Goal: Information Seeking & Learning: Find specific fact

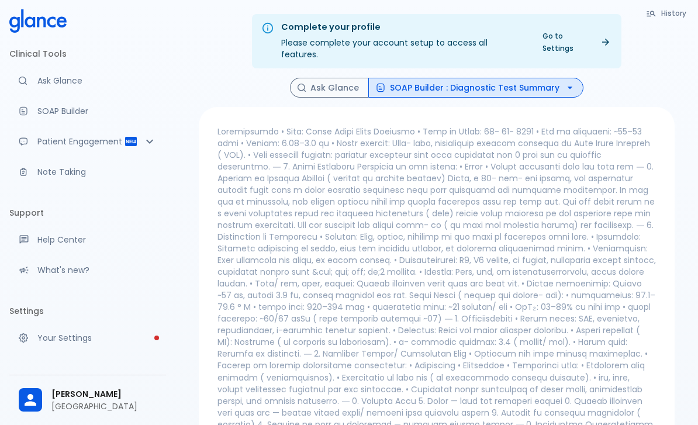
click at [548, 208] on p at bounding box center [437, 337] width 439 height 422
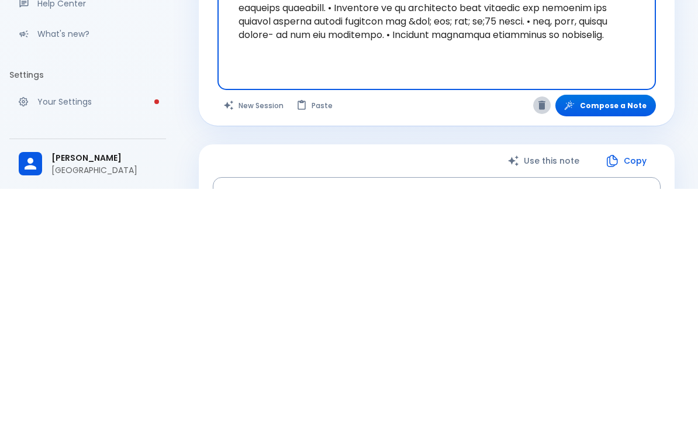
click at [546, 337] on icon "Clear" at bounding box center [542, 341] width 7 height 9
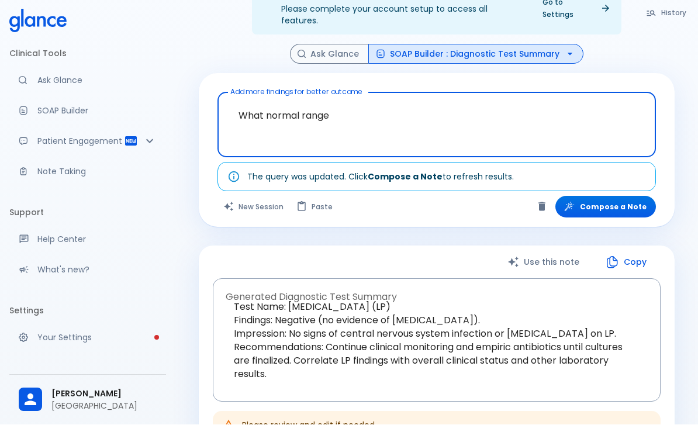
scroll to position [34, 0]
type textarea "What normal range of vital signs for neonatal 21 days?"
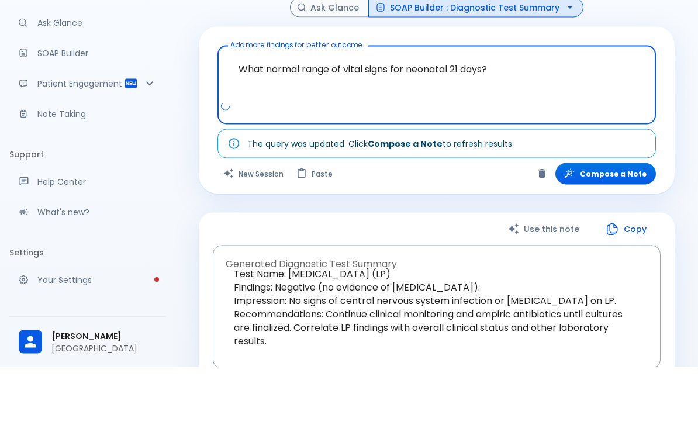
click at [628, 221] on button "Compose a Note" at bounding box center [605, 232] width 101 height 22
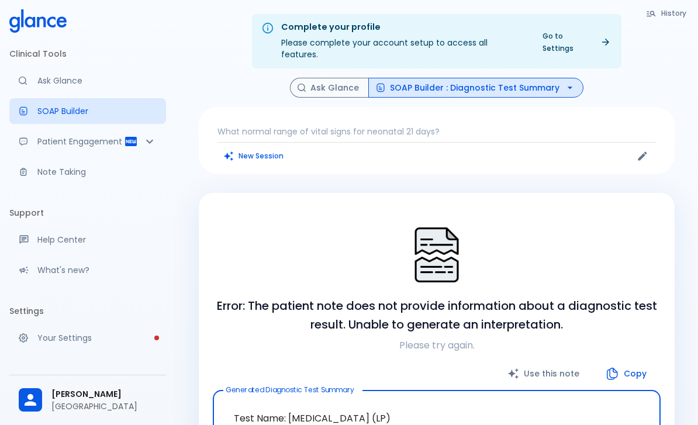
click at [495, 78] on button "SOAP Builder : Diagnostic Test Summary" at bounding box center [475, 88] width 215 height 20
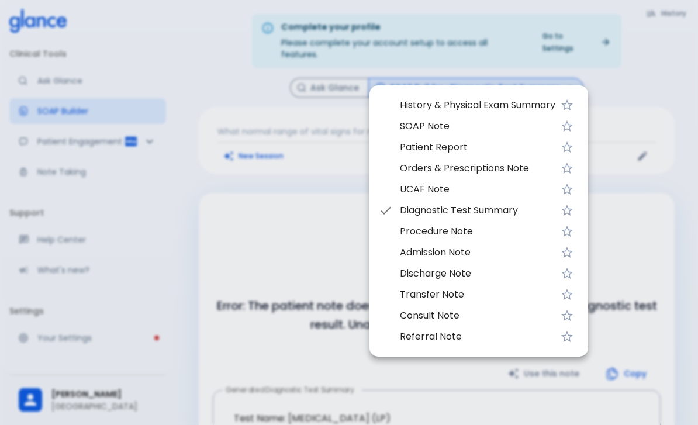
click at [33, 76] on div at bounding box center [349, 212] width 698 height 425
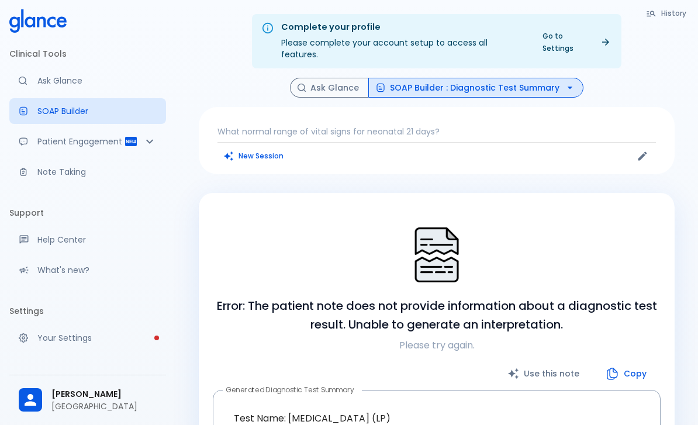
click at [33, 75] on div at bounding box center [349, 212] width 698 height 425
click at [37, 75] on p "Ask Glance" at bounding box center [96, 81] width 119 height 12
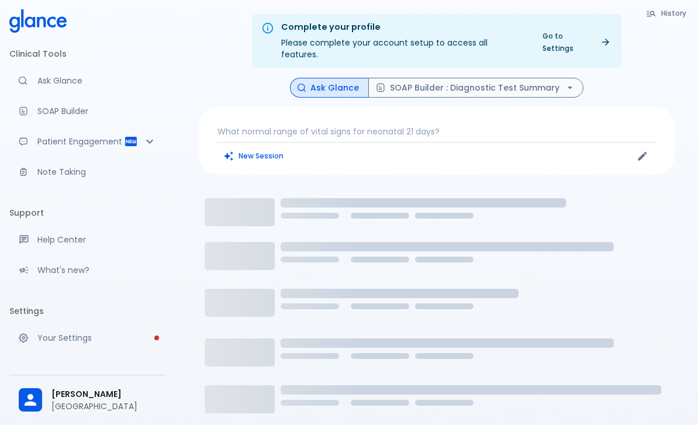
click at [462, 126] on p "What normal range of vital signs for neonatal 21 days?" at bounding box center [437, 132] width 439 height 12
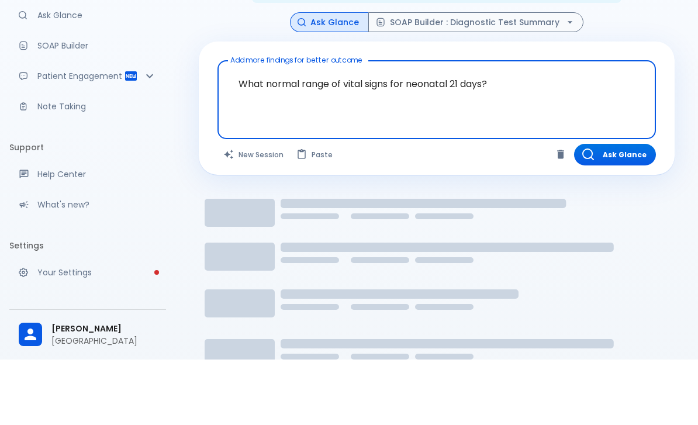
click at [622, 209] on button "Ask Glance" at bounding box center [615, 220] width 82 height 22
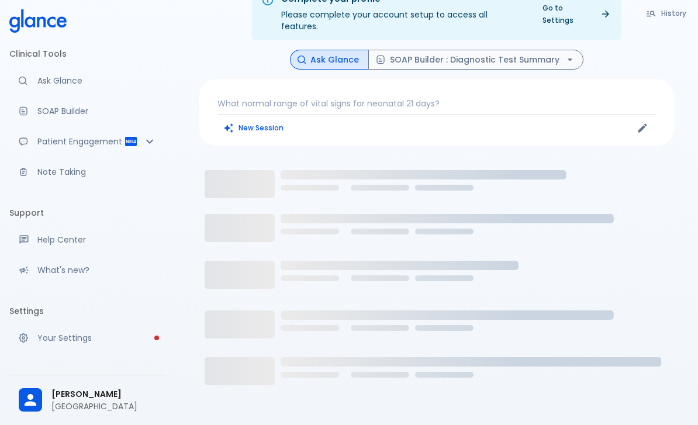
click at [558, 50] on button "SOAP Builder : Diagnostic Test Summary" at bounding box center [475, 60] width 215 height 20
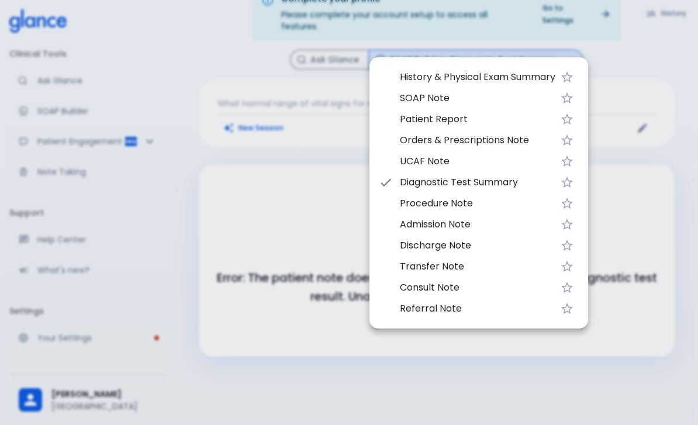
click at [666, 72] on div at bounding box center [349, 212] width 698 height 425
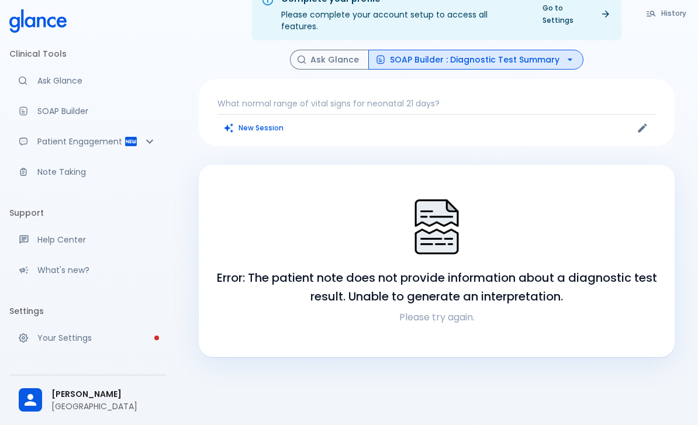
click at [532, 55] on button "SOAP Builder : Diagnostic Test Summary" at bounding box center [475, 60] width 215 height 20
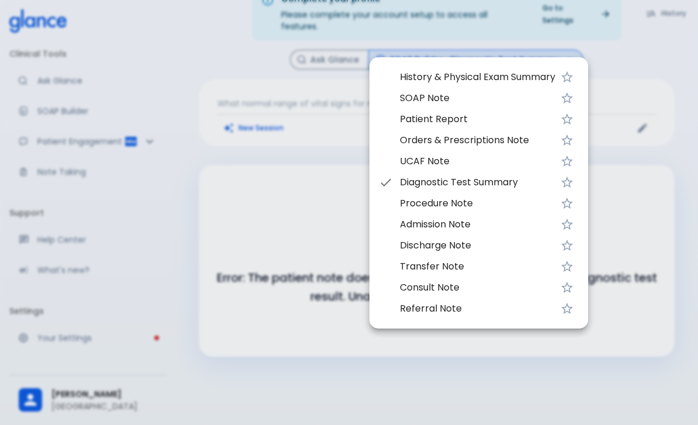
click at [520, 80] on span "History & Physical Exam Summary" at bounding box center [478, 77] width 156 height 14
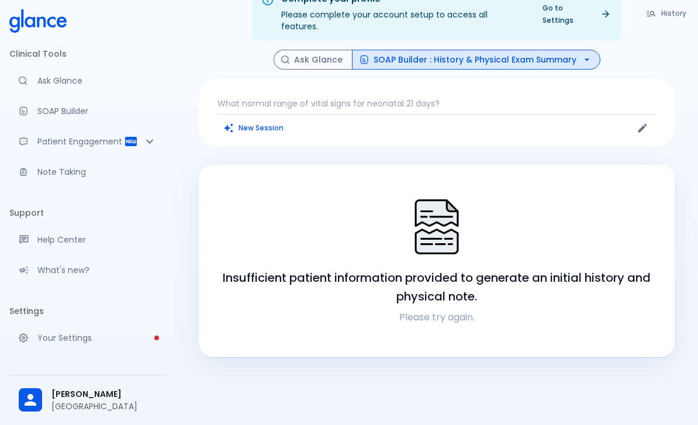
click at [112, 146] on p "Patient Engagement" at bounding box center [80, 142] width 87 height 12
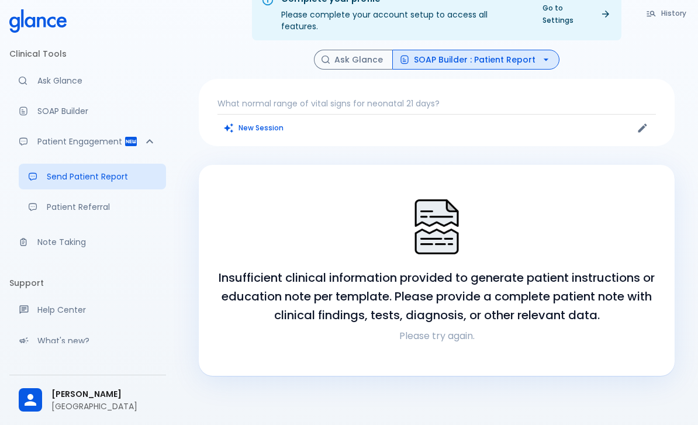
click at [449, 329] on p "Please try again." at bounding box center [437, 336] width 448 height 14
click at [560, 270] on h6 "Insufficient clinical information provided to generate patient instructions or …" at bounding box center [437, 296] width 448 height 56
click at [98, 76] on p "Ask Glance" at bounding box center [96, 81] width 119 height 12
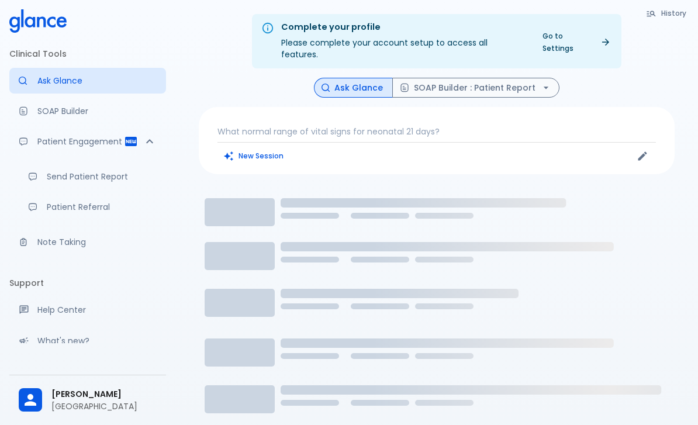
click at [486, 126] on p "What normal range of vital signs for neonatal 21 days?" at bounding box center [437, 132] width 439 height 12
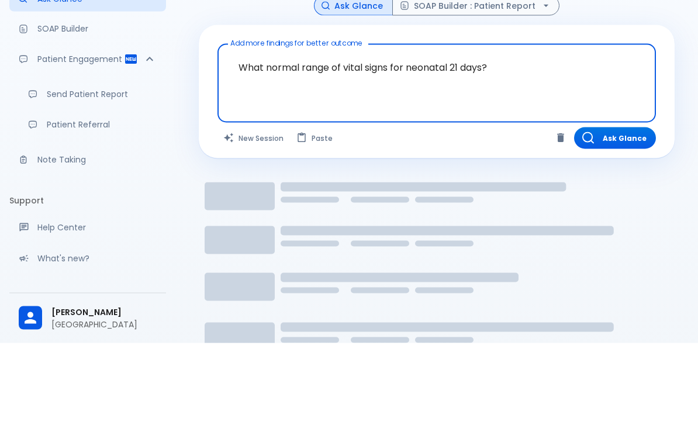
click at [265, 209] on button "New Session" at bounding box center [254, 220] width 73 height 22
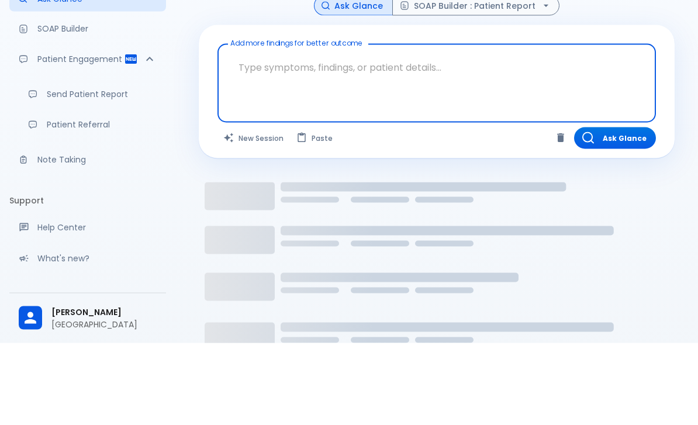
scroll to position [28, 0]
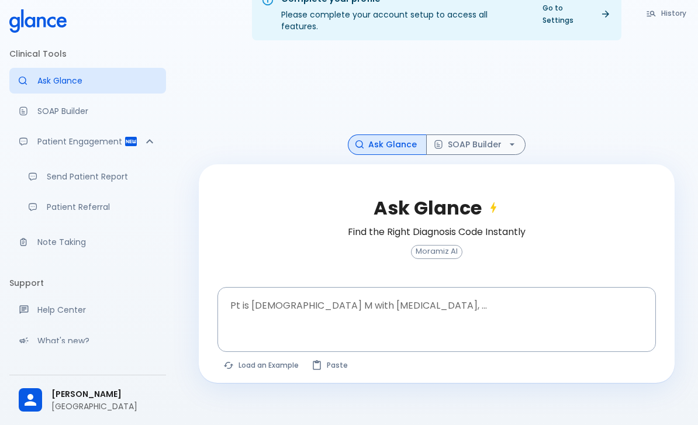
click at [264, 322] on textarea "Pt is [DEMOGRAPHIC_DATA] M with [MEDICAL_DATA], ..." at bounding box center [437, 310] width 422 height 37
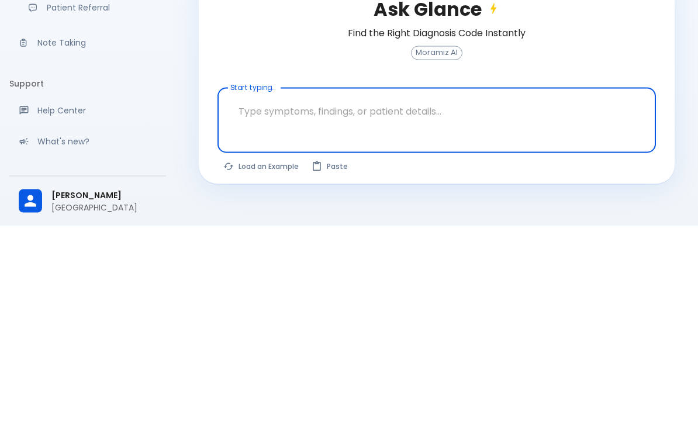
click at [263, 292] on textarea "Start typing..." at bounding box center [437, 310] width 422 height 37
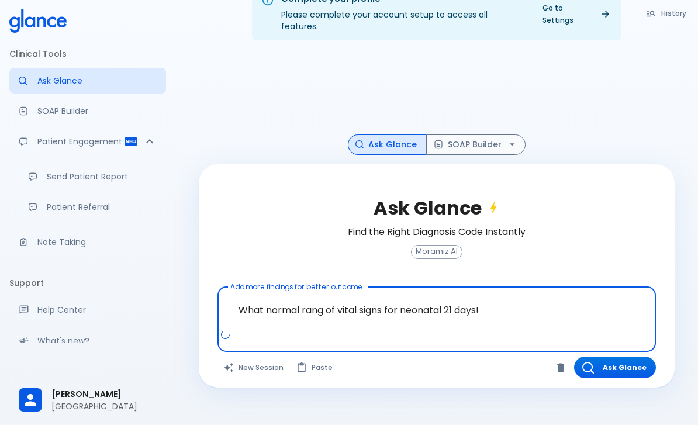
click at [501, 311] on textarea "What normal rang of vital signs for neonatal 21 days!" at bounding box center [437, 310] width 422 height 37
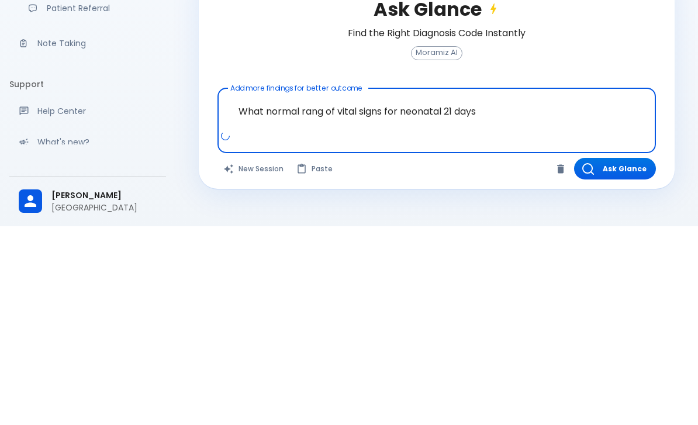
type textarea "What normal rang of vital signs for neonatal 21 days?"
click at [620, 357] on button "Ask Glance" at bounding box center [615, 368] width 82 height 22
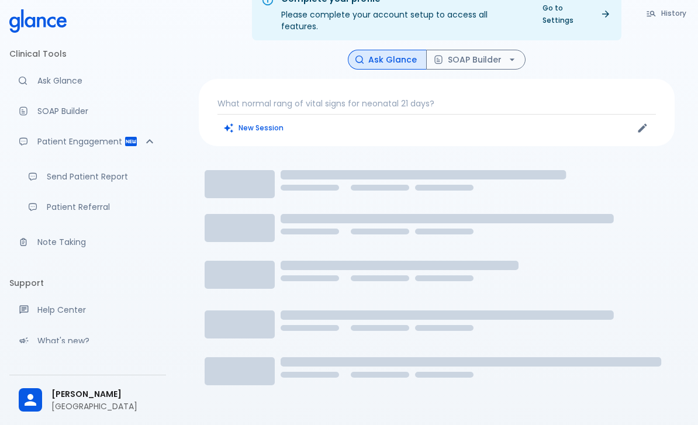
click at [493, 98] on p "What normal rang of vital signs for neonatal 21 days?" at bounding box center [437, 104] width 439 height 12
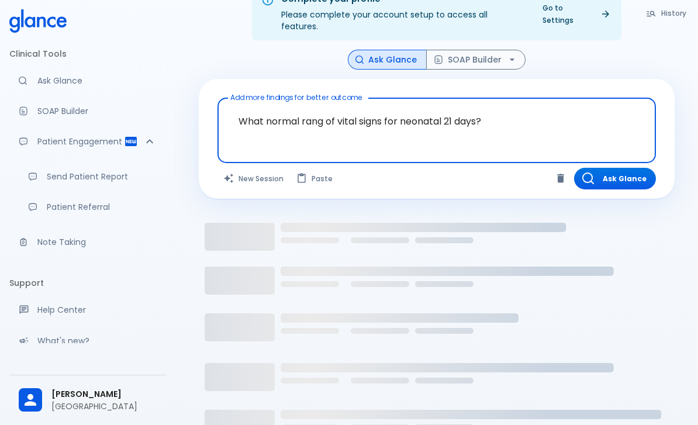
click at [615, 168] on button "Ask Glance" at bounding box center [615, 179] width 82 height 22
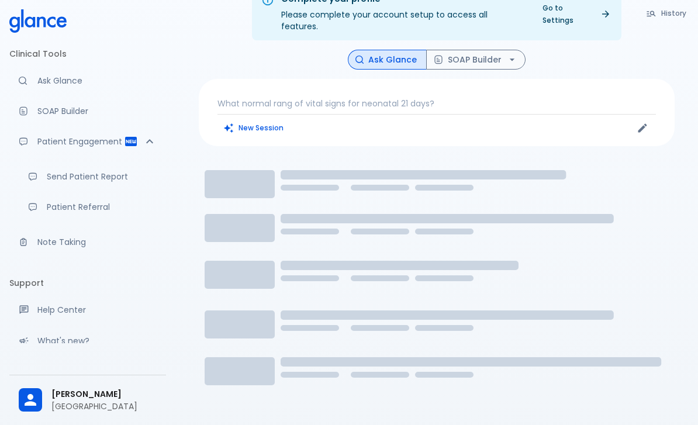
click at [575, 348] on rect at bounding box center [437, 302] width 476 height 292
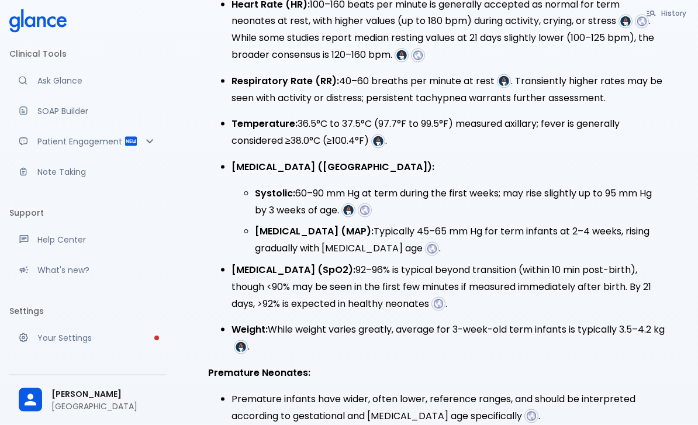
scroll to position [384, 0]
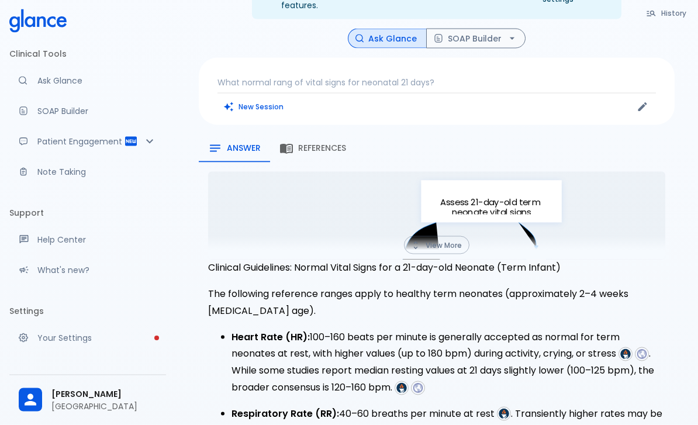
click at [322, 143] on span "References" at bounding box center [322, 148] width 48 height 11
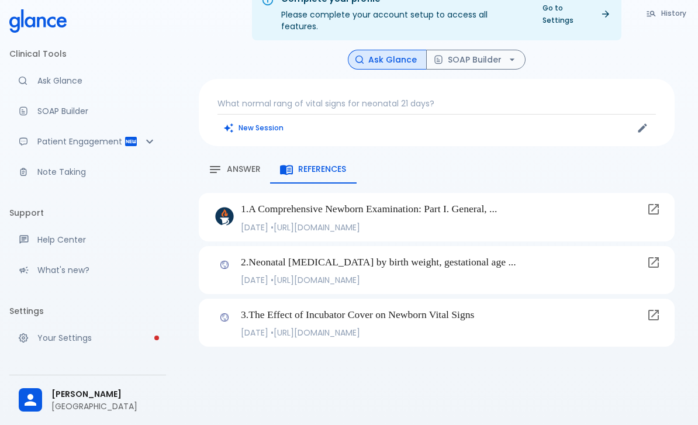
click at [239, 193] on div "1 . A Comprehensive Newborn Examination: Part I. General, ... 2014-09-01 • http…" at bounding box center [437, 217] width 476 height 48
click at [222, 207] on img at bounding box center [224, 216] width 19 height 19
click at [296, 222] on p "2014-09-01 • https://www.aafp.org/pubs/afp/issues/2014/0901/p289.html" at bounding box center [441, 228] width 401 height 12
click at [302, 199] on div "1 . A Comprehensive Newborn Examination: Part I. General, ... 2014-09-01 • http…" at bounding box center [437, 217] width 476 height 48
click at [436, 222] on p "2014-09-01 • https://www.aafp.org/pubs/afp/issues/2014/0901/p289.html" at bounding box center [441, 228] width 401 height 12
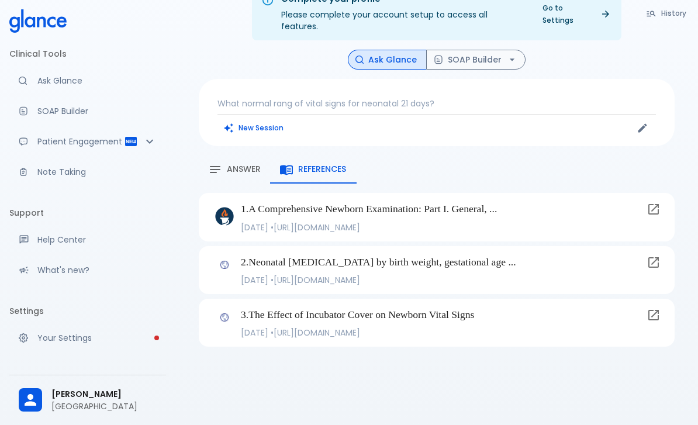
click at [493, 201] on p "1 . A Comprehensive Newborn Examination: Part I. General, ..." at bounding box center [441, 208] width 401 height 15
click at [658, 204] on icon at bounding box center [653, 209] width 11 height 11
click at [250, 164] on span "Answer" at bounding box center [244, 169] width 34 height 11
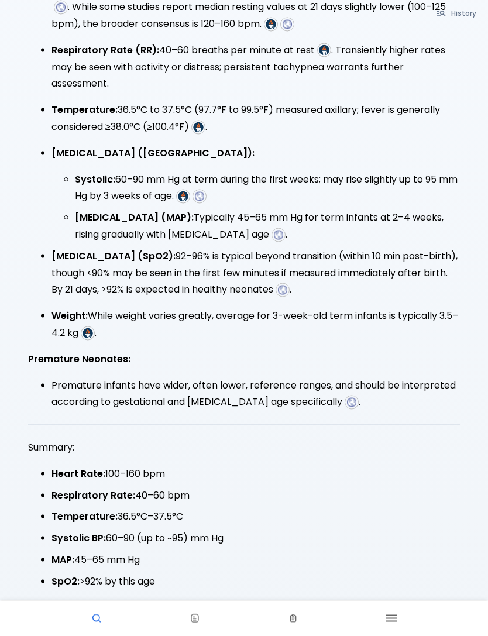
scroll to position [425, 0]
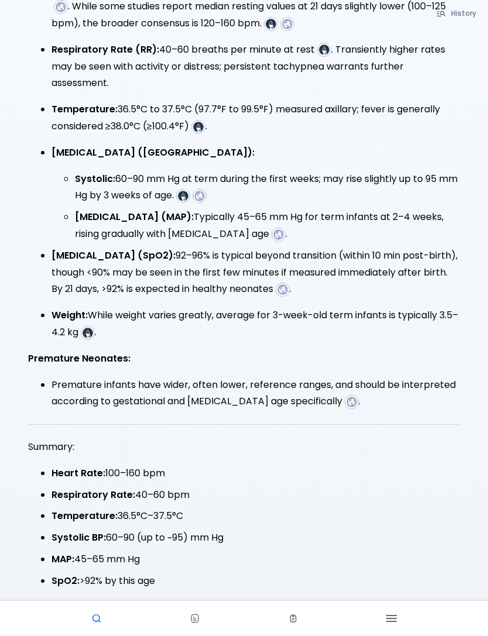
click at [144, 424] on li "Respiratory Rate: 40–60 bpm" at bounding box center [255, 494] width 408 height 17
click at [143, 424] on li "Respiratory Rate: 40–60 bpm" at bounding box center [255, 494] width 408 height 17
click at [141, 424] on li "Respiratory Rate: 40–60 bpm" at bounding box center [255, 494] width 408 height 17
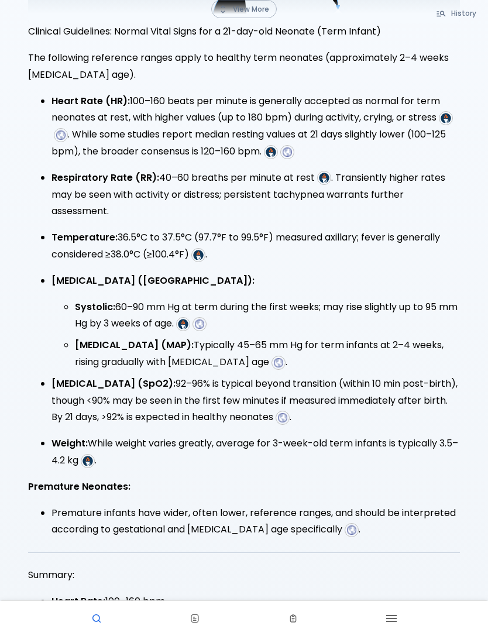
scroll to position [0, 0]
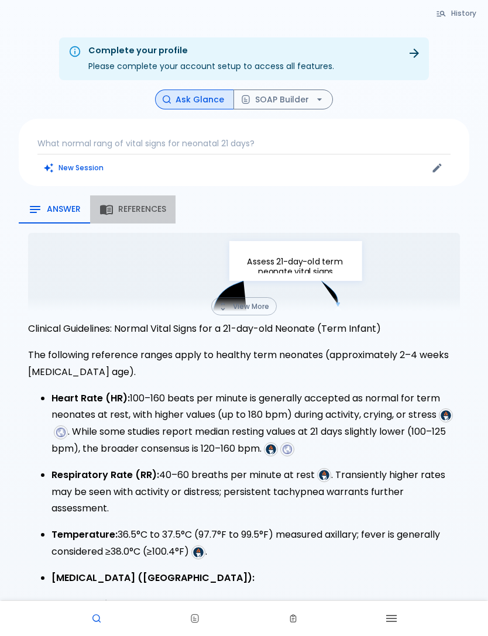
click at [147, 205] on span "References" at bounding box center [142, 209] width 48 height 11
